Goal: Navigation & Orientation: Find specific page/section

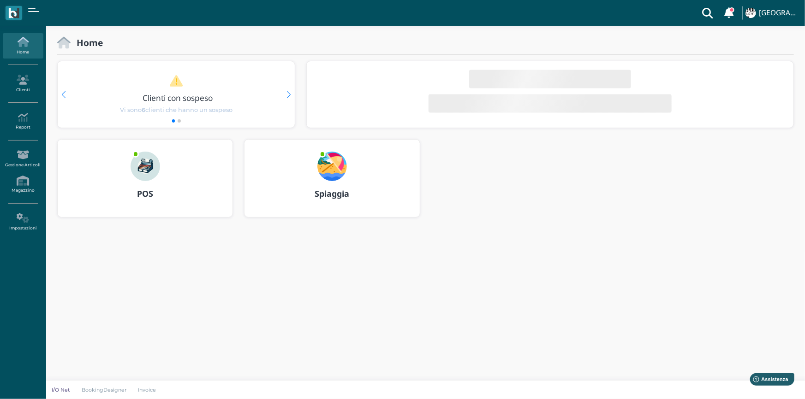
click at [152, 175] on img at bounding box center [145, 167] width 30 height 30
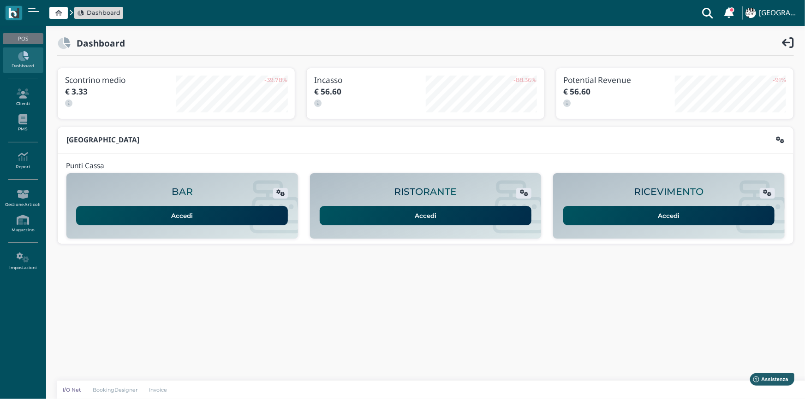
click at [691, 216] on link "Accedi" at bounding box center [669, 215] width 212 height 19
